Goal: Information Seeking & Learning: Learn about a topic

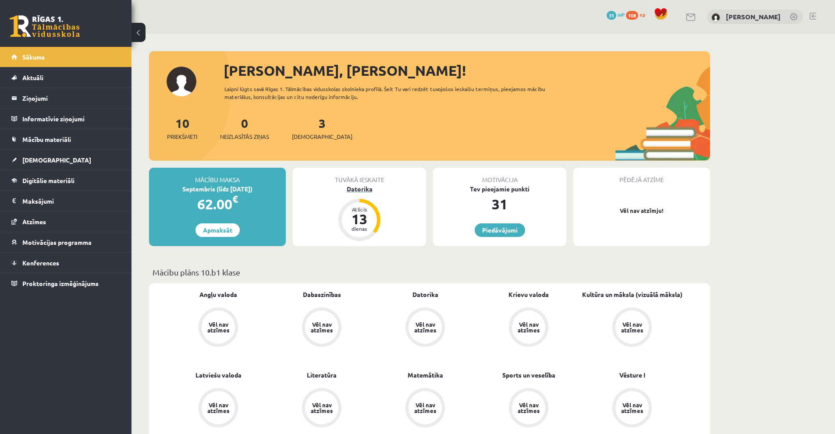
click at [354, 190] on div "Datorika" at bounding box center [359, 188] width 133 height 9
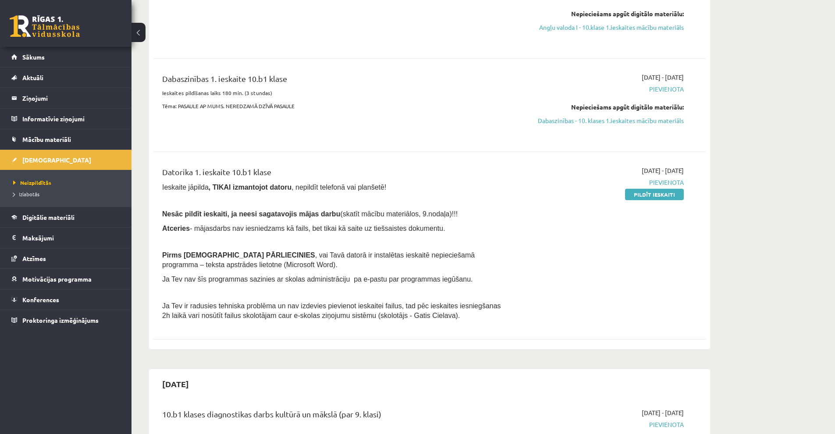
scroll to position [88, 0]
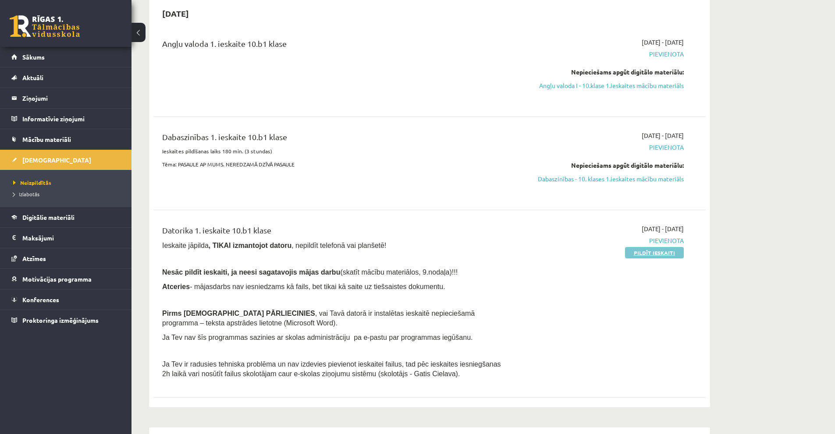
click at [651, 254] on link "Pildīt ieskaiti" at bounding box center [654, 252] width 59 height 11
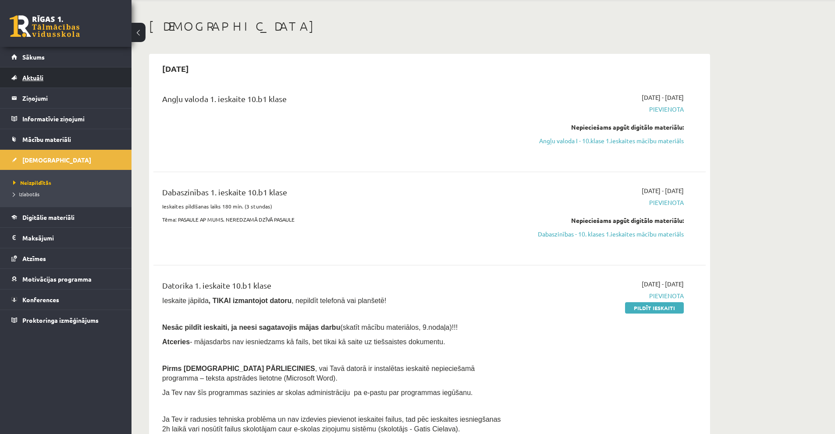
scroll to position [131, 0]
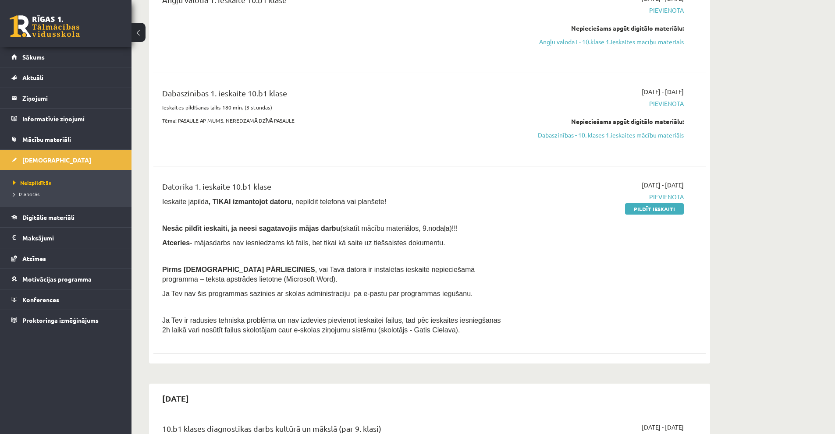
click at [57, 30] on link at bounding box center [45, 26] width 70 height 22
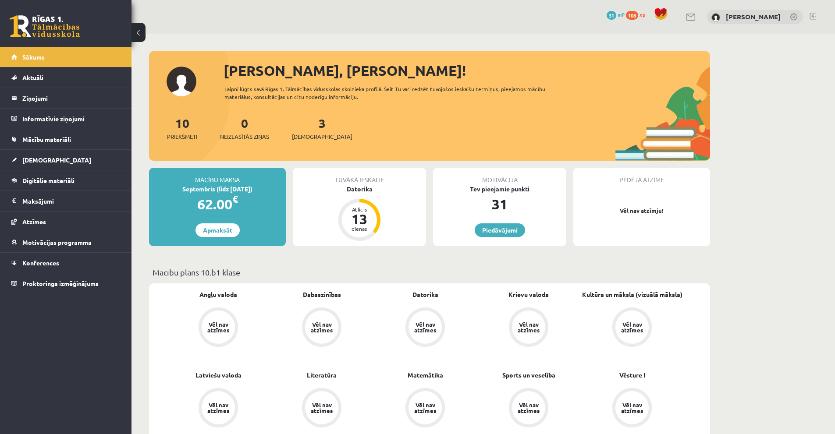
click at [358, 191] on div "Datorika" at bounding box center [359, 188] width 133 height 9
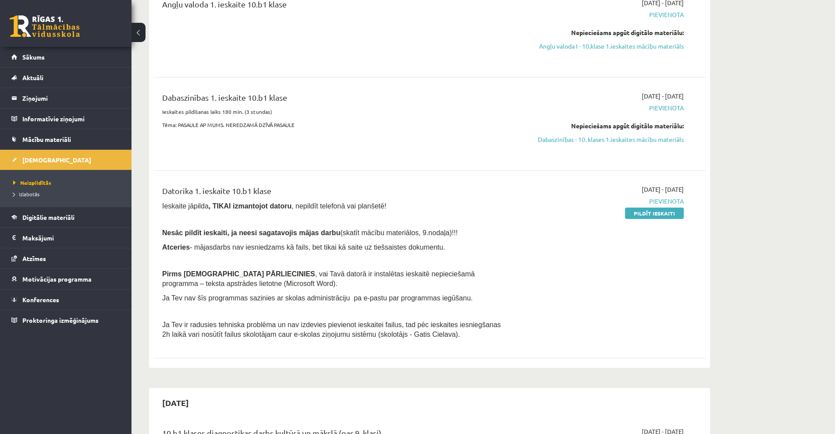
scroll to position [219, 0]
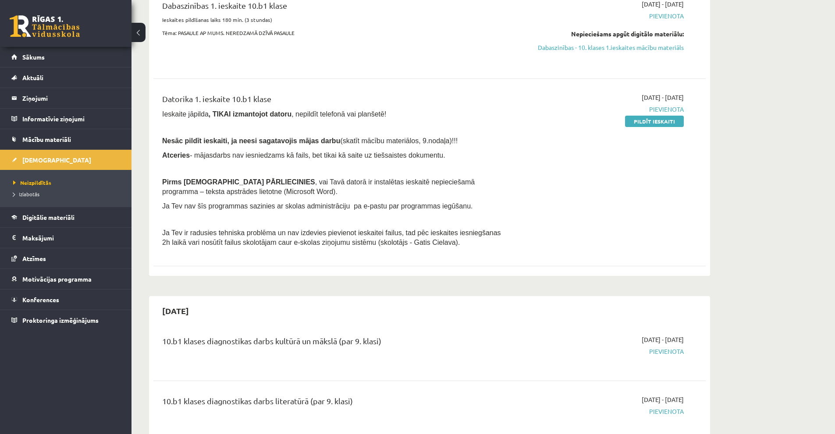
click at [49, 18] on link at bounding box center [45, 26] width 70 height 22
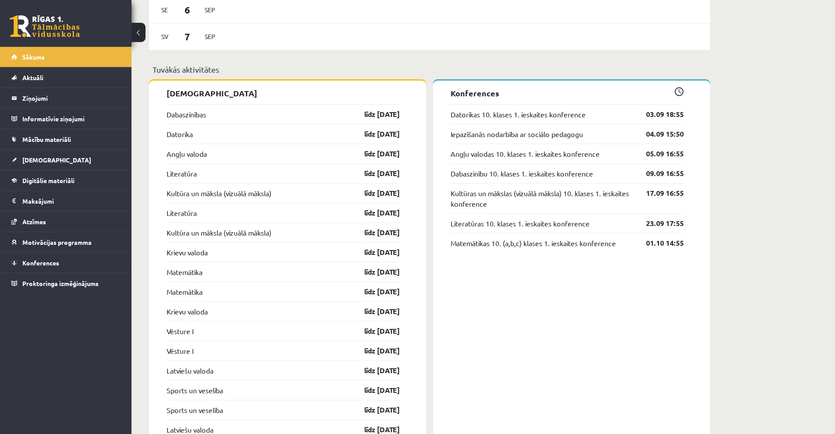
scroll to position [622, 0]
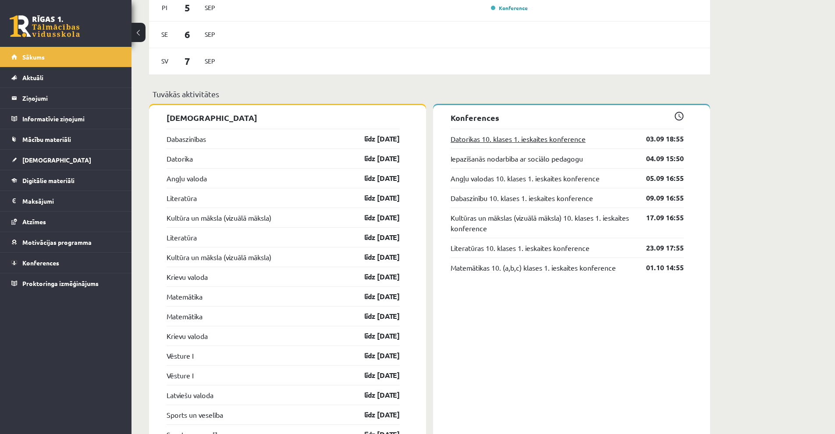
click at [579, 142] on link "Datorikas 10. klases 1. ieskaites konference" at bounding box center [517, 139] width 135 height 11
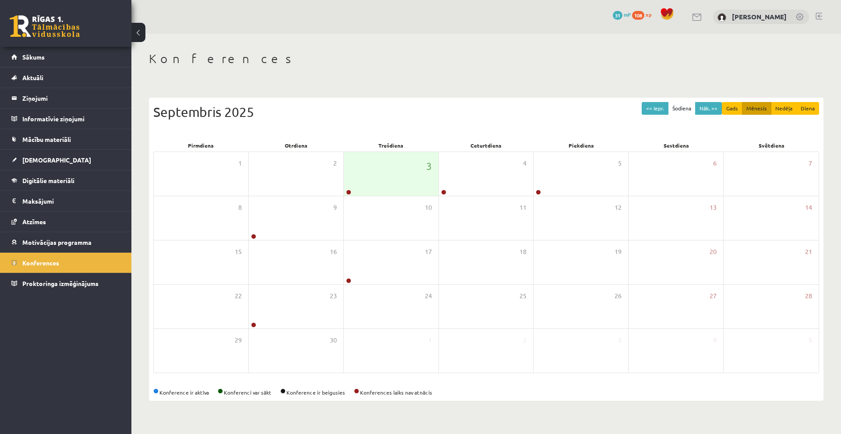
click at [70, 24] on link at bounding box center [45, 26] width 70 height 22
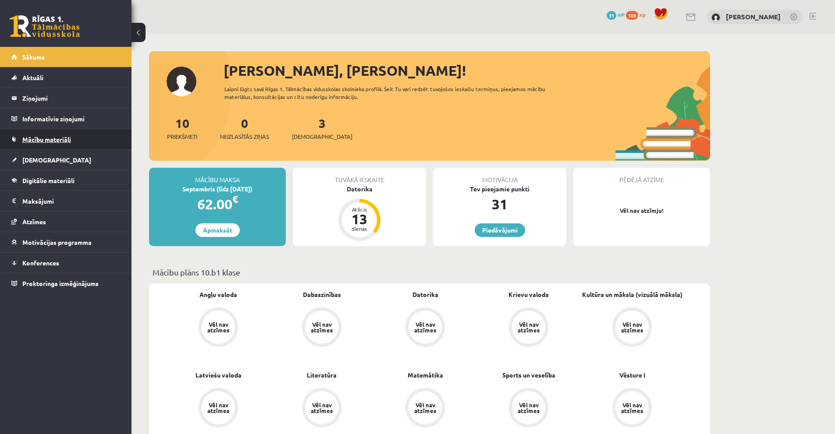
click at [38, 145] on link "Mācību materiāli" at bounding box center [65, 139] width 109 height 20
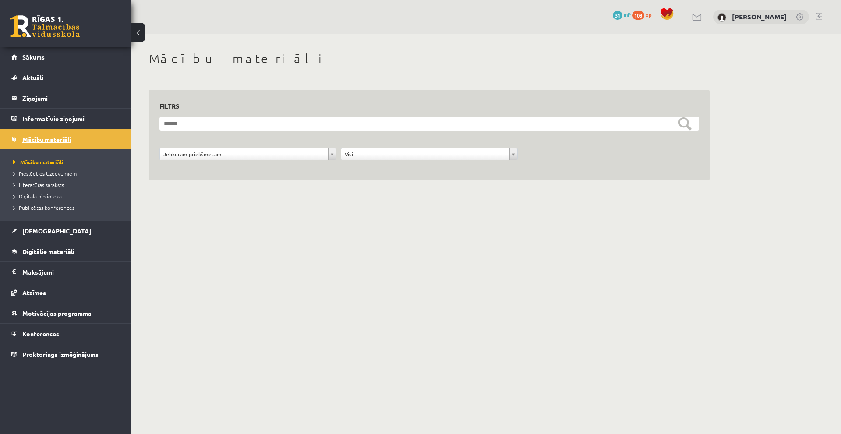
click at [41, 142] on span "Mācību materiāli" at bounding box center [46, 139] width 49 height 8
click at [43, 232] on span "[DEMOGRAPHIC_DATA]" at bounding box center [56, 231] width 69 height 8
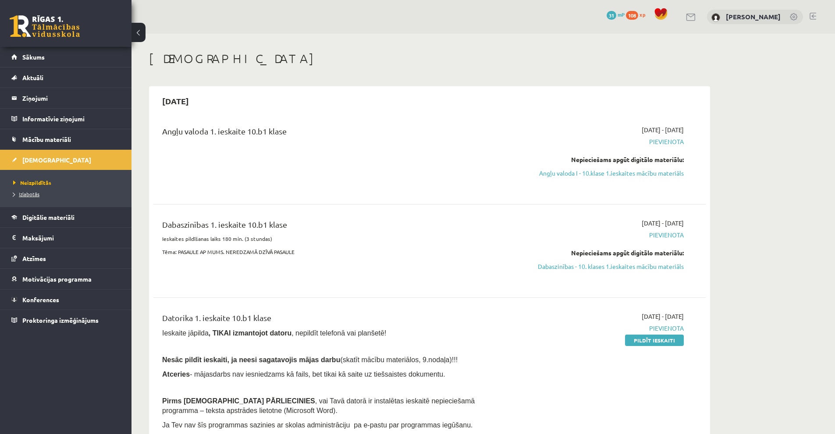
click at [24, 195] on span "Izlabotās" at bounding box center [26, 194] width 26 height 7
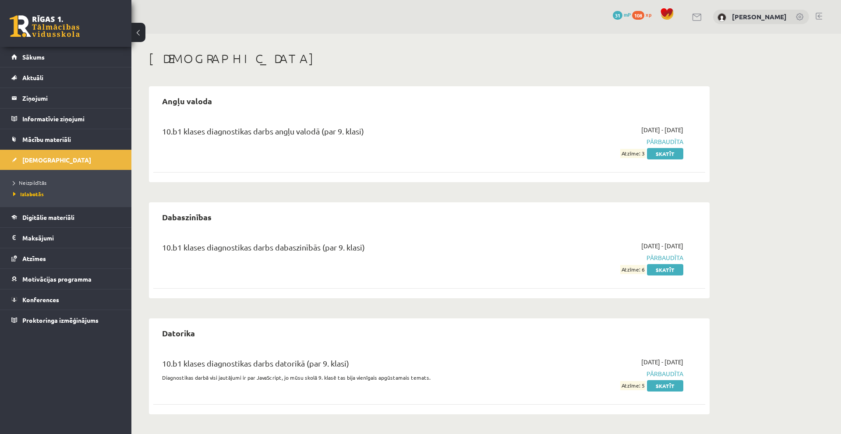
click at [520, 265] on div "2025-09-01 - 2025-09-15 Pārbaudīta Atzīme: 6 Skatīt" at bounding box center [601, 257] width 178 height 33
click at [281, 132] on div "10.b1 klases diagnostikas darbs angļu valodā (par 9. klasi)" at bounding box center [333, 133] width 343 height 16
click at [38, 25] on link at bounding box center [45, 26] width 70 height 22
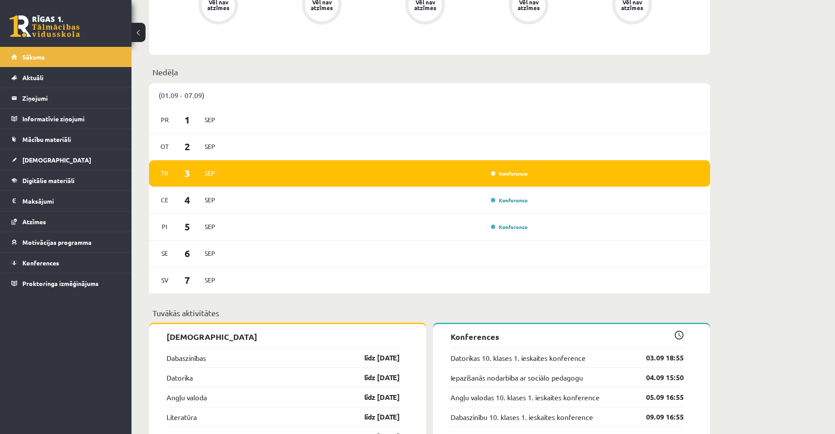
scroll to position [219, 0]
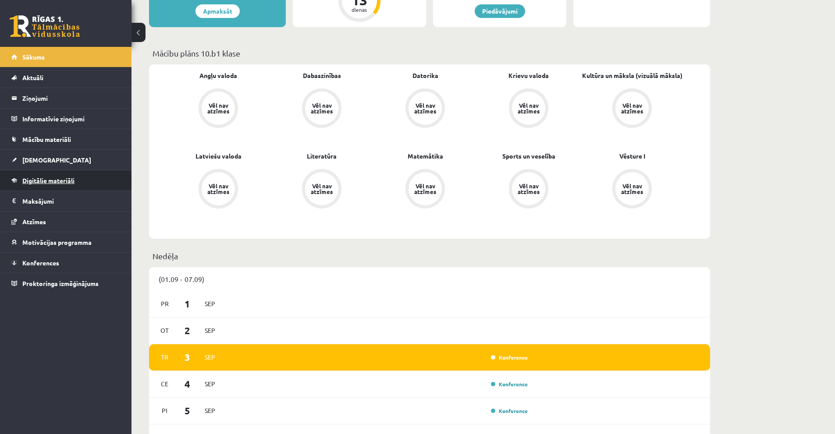
click at [55, 184] on link "Digitālie materiāli" at bounding box center [65, 180] width 109 height 20
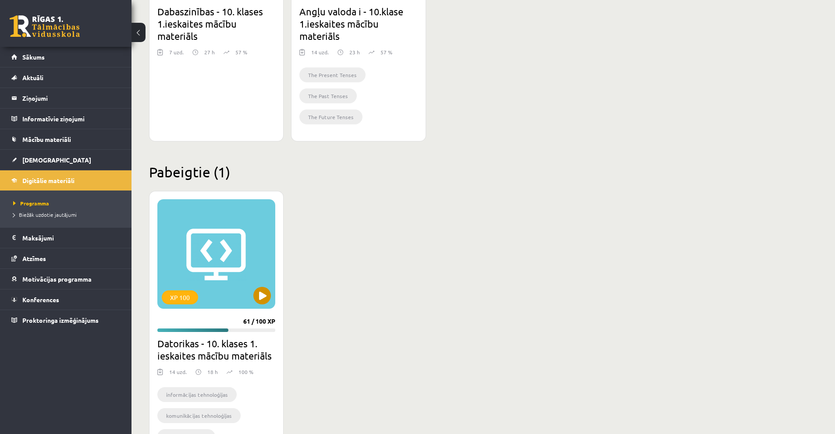
scroll to position [435, 0]
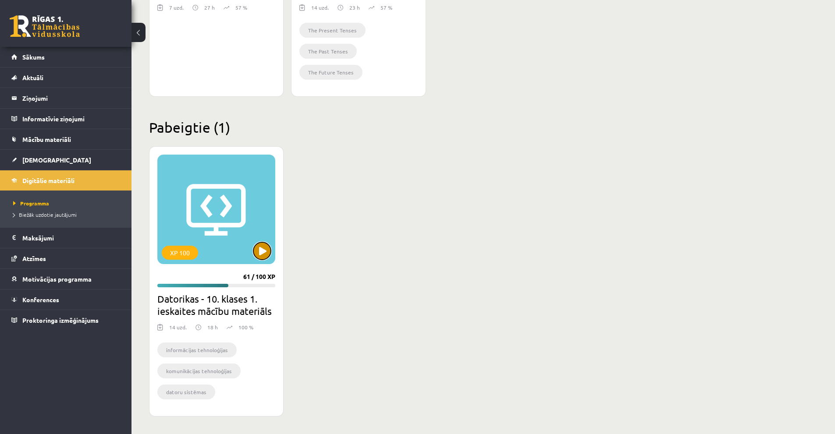
click at [260, 248] on button at bounding box center [262, 251] width 18 height 18
click at [219, 225] on div "XP 100" at bounding box center [216, 210] width 118 height 110
click at [258, 259] on div "XP 100" at bounding box center [216, 210] width 118 height 110
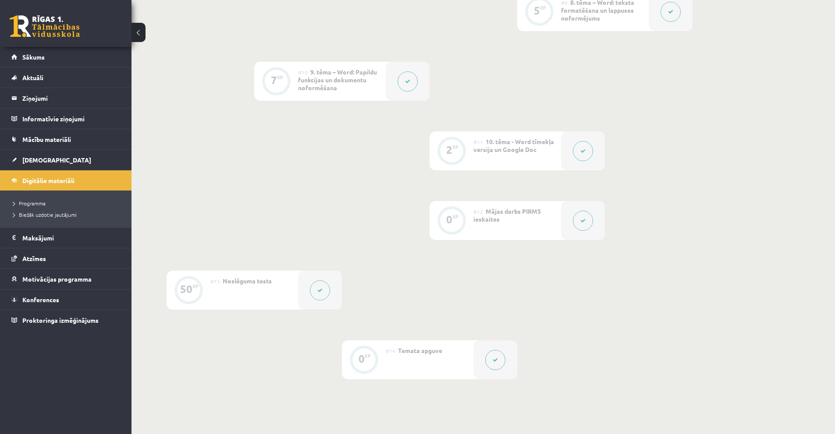
scroll to position [862, 0]
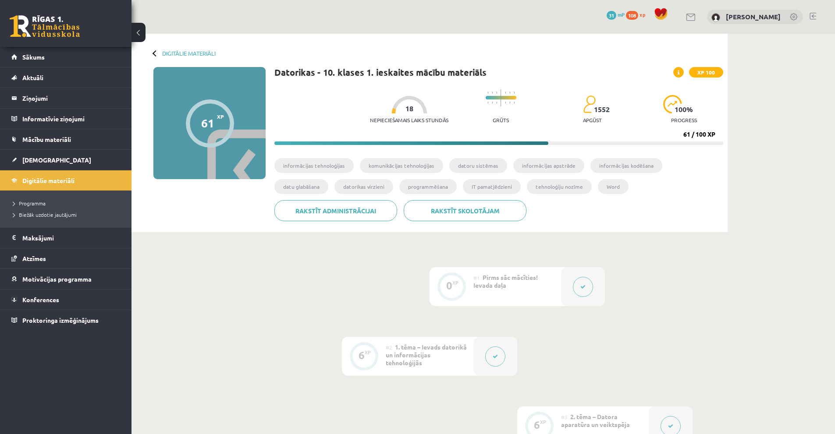
click at [472, 168] on li "datoru sistēmas" at bounding box center [478, 165] width 58 height 15
click at [553, 169] on li "informācijas apstrāde" at bounding box center [548, 165] width 71 height 15
click at [636, 169] on li "informācijas kodēšana" at bounding box center [626, 165] width 72 height 15
drag, startPoint x: 616, startPoint y: 166, endPoint x: 632, endPoint y: 171, distance: 16.4
click at [632, 171] on li "informācijas kodēšana" at bounding box center [626, 165] width 72 height 15
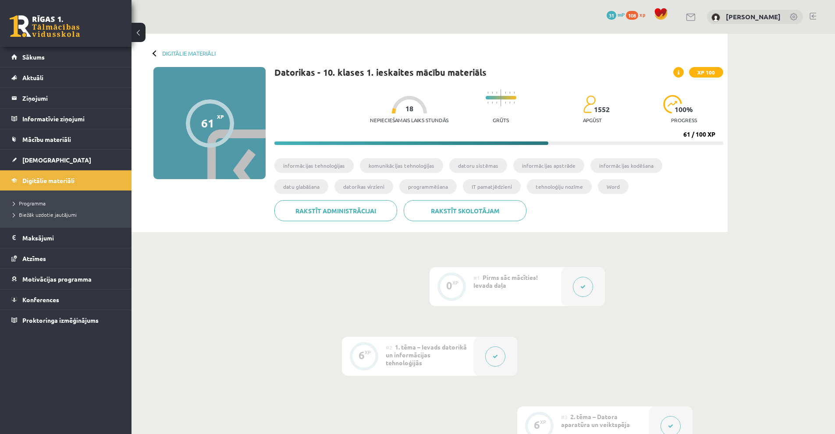
click at [644, 179] on ul "informācijas tehnoloģijas komunikācijas tehnoloģijas datoru sistēmas informācij…" at bounding box center [498, 179] width 449 height 42
click at [328, 179] on li "datu glabāšana" at bounding box center [301, 186] width 54 height 15
click at [683, 191] on ul "informācijas tehnoloģijas komunikācijas tehnoloģijas datoru sistēmas informācij…" at bounding box center [498, 179] width 449 height 42
click at [492, 178] on ul "informācijas tehnoloģijas komunikācijas tehnoloģijas datoru sistēmas informācij…" at bounding box center [498, 179] width 449 height 42
click at [598, 182] on li "Word" at bounding box center [613, 186] width 31 height 15
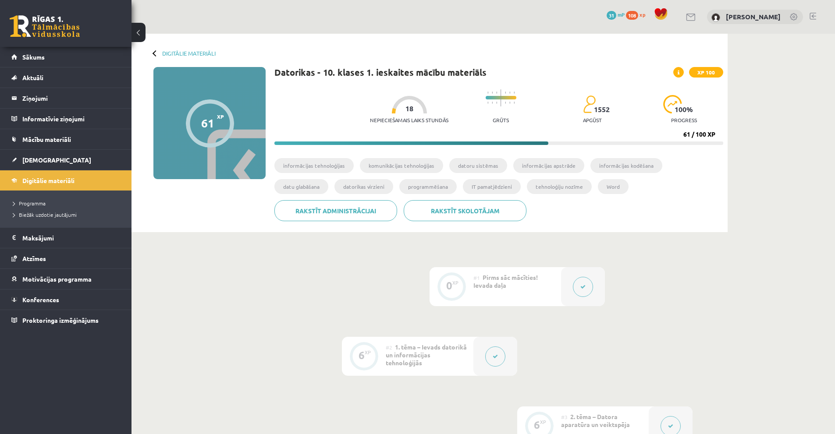
click at [587, 196] on ul "informācijas tehnoloģijas komunikācijas tehnoloģijas datoru sistēmas informācij…" at bounding box center [498, 179] width 449 height 42
click at [678, 72] on icon at bounding box center [678, 72] width 2 height 5
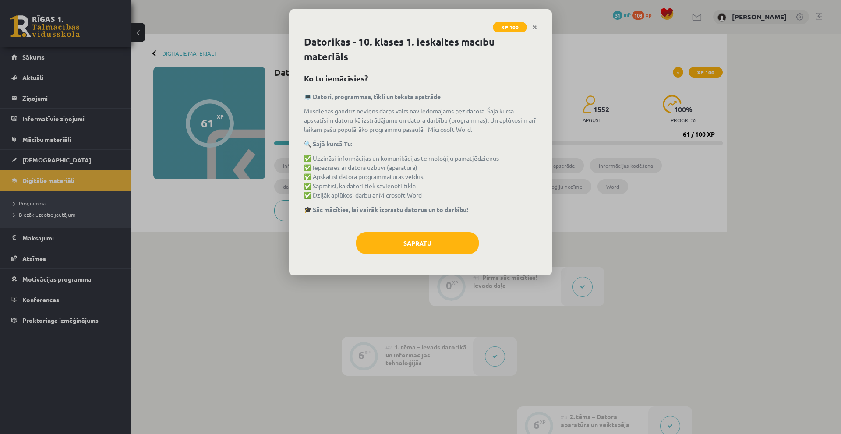
click at [635, 92] on div "XP 100 Datorikas - 10. klases 1. ieskaites mācību materiāls Ko tu iemācīsies? 💻…" at bounding box center [420, 217] width 841 height 434
click at [634, 91] on div "XP 100 Datorikas - 10. klases 1. ieskaites mācību materiāls Ko tu iemācīsies? 💻…" at bounding box center [420, 217] width 841 height 434
click at [537, 28] on icon "Close" at bounding box center [534, 28] width 5 height 6
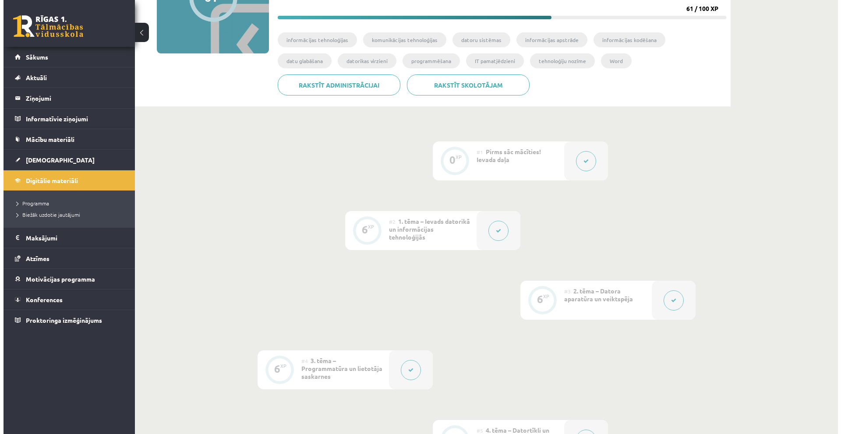
scroll to position [44, 0]
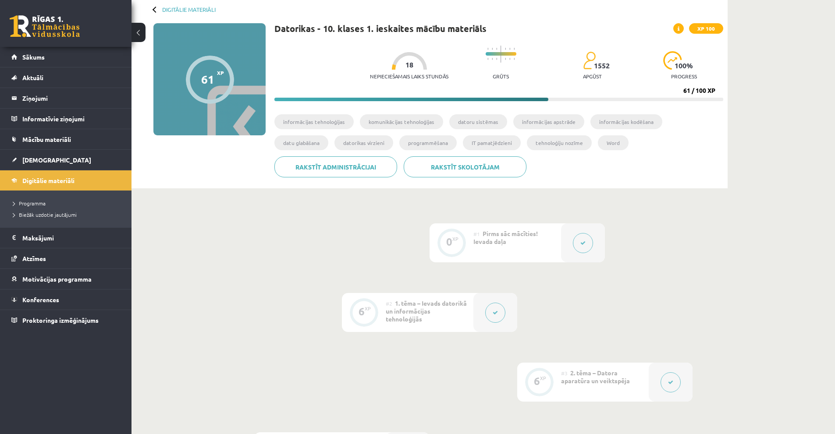
click at [586, 238] on button at bounding box center [583, 243] width 20 height 20
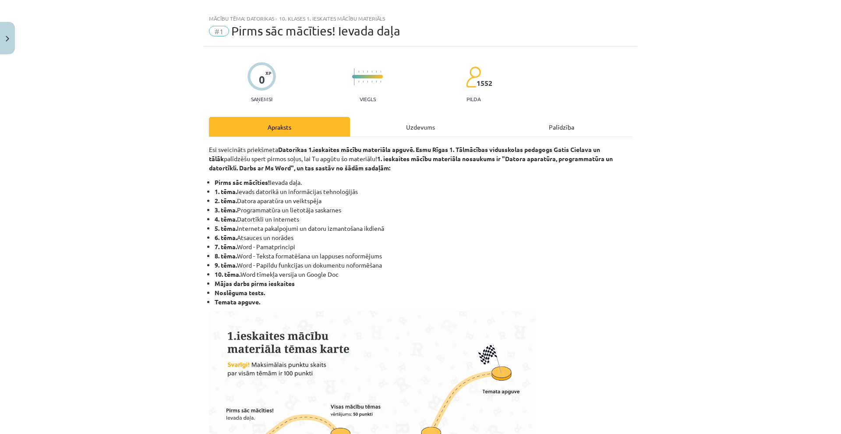
scroll to position [0, 0]
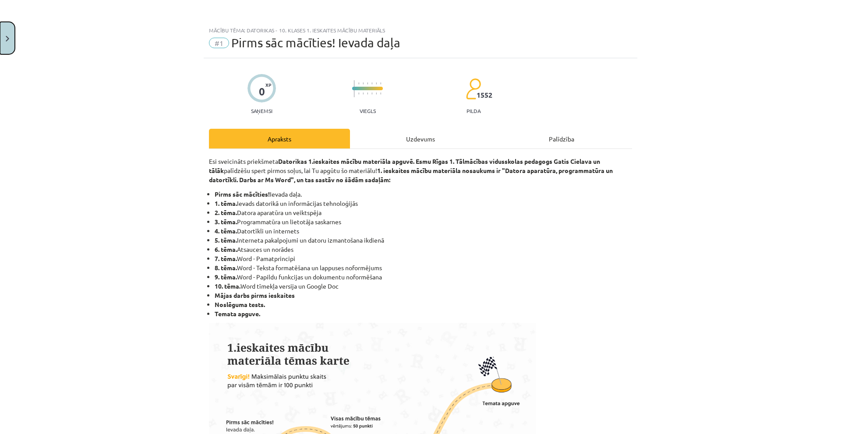
click at [3, 42] on button "Close" at bounding box center [7, 38] width 15 height 32
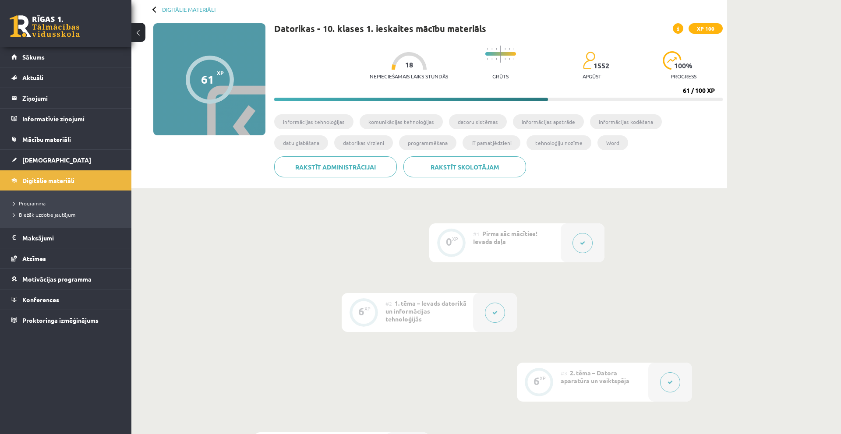
click at [499, 310] on button at bounding box center [495, 313] width 20 height 20
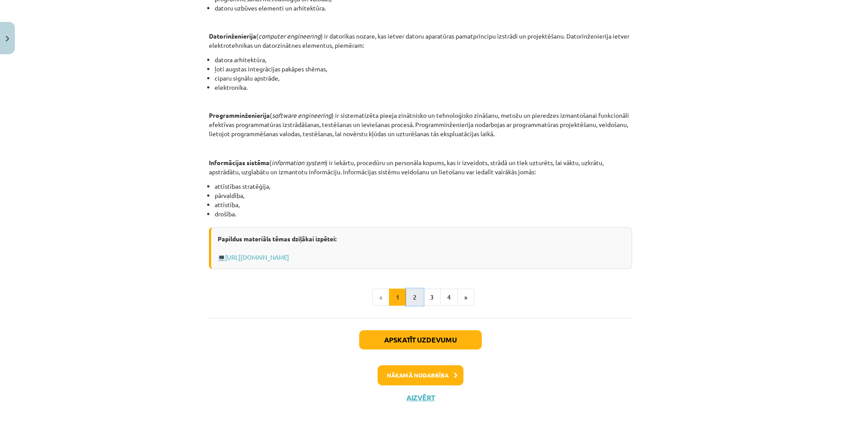
click at [414, 293] on button "2" at bounding box center [415, 298] width 18 height 18
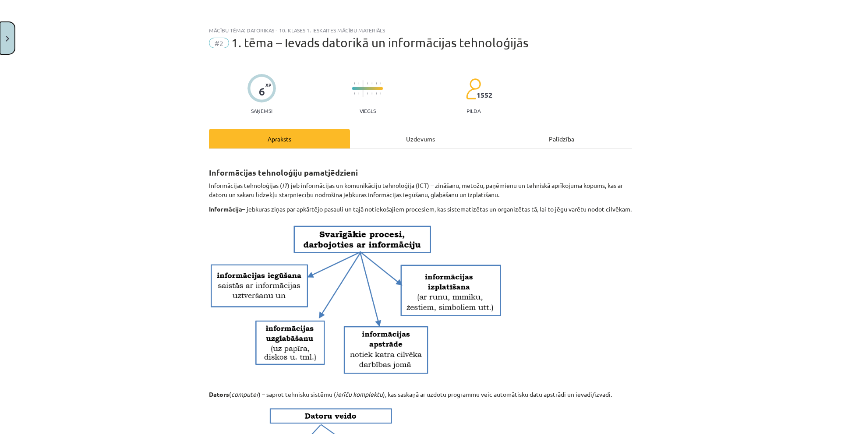
click at [4, 36] on button "Close" at bounding box center [7, 38] width 15 height 32
click at [34, 18] on div "Mācību tēma: Datorikas - 10. klases 1. ieskaites mācību materiāls #2 1. tēma – …" at bounding box center [420, 217] width 841 height 434
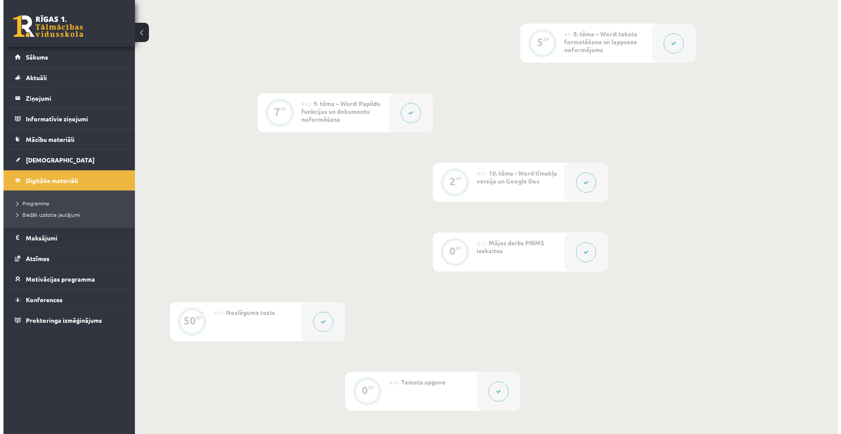
scroll to position [887, 0]
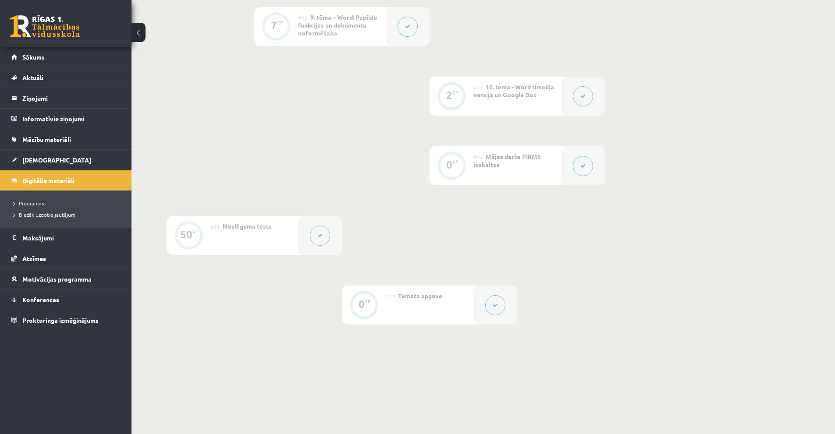
click at [315, 225] on div at bounding box center [320, 235] width 44 height 39
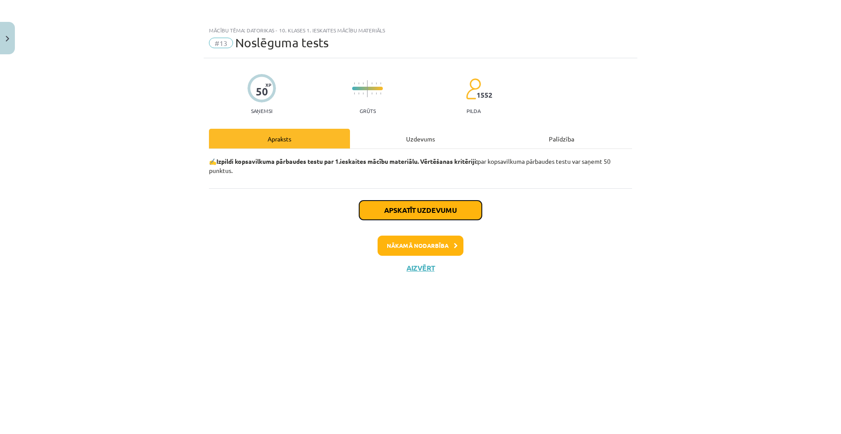
click at [402, 212] on button "Apskatīt uzdevumu" at bounding box center [420, 210] width 123 height 19
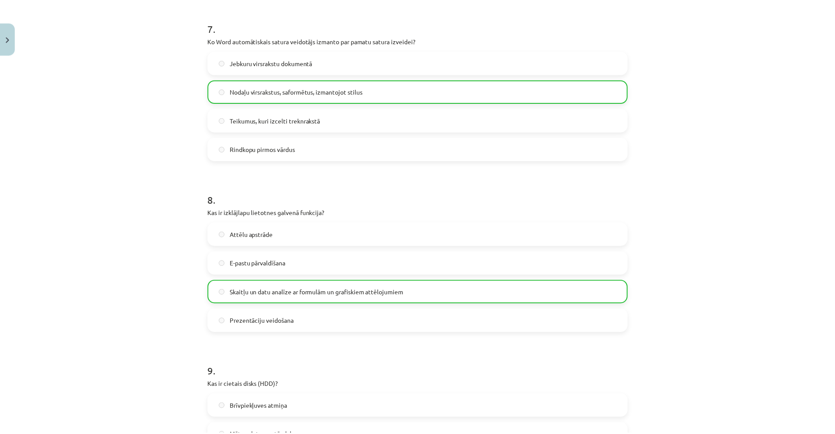
scroll to position [1119, 0]
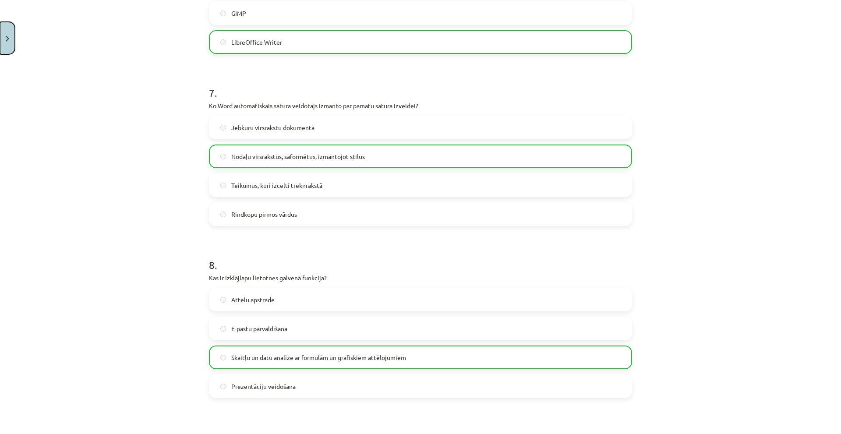
click at [0, 51] on button "Close" at bounding box center [7, 38] width 15 height 32
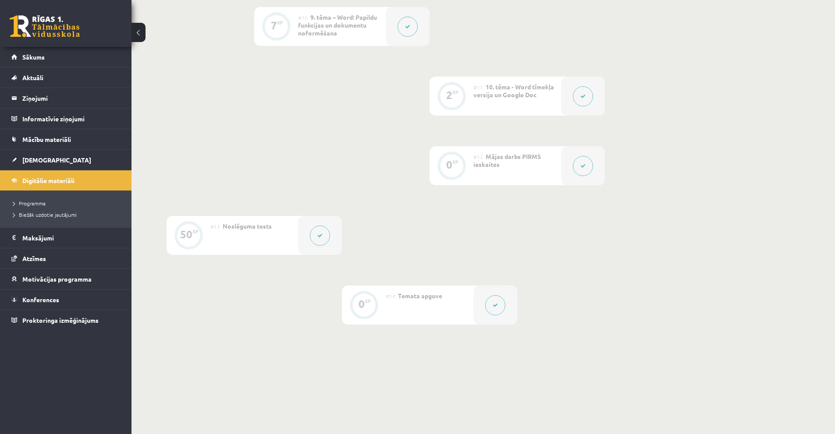
click at [40, 29] on link at bounding box center [45, 26] width 70 height 22
